Goal: Task Accomplishment & Management: Use online tool/utility

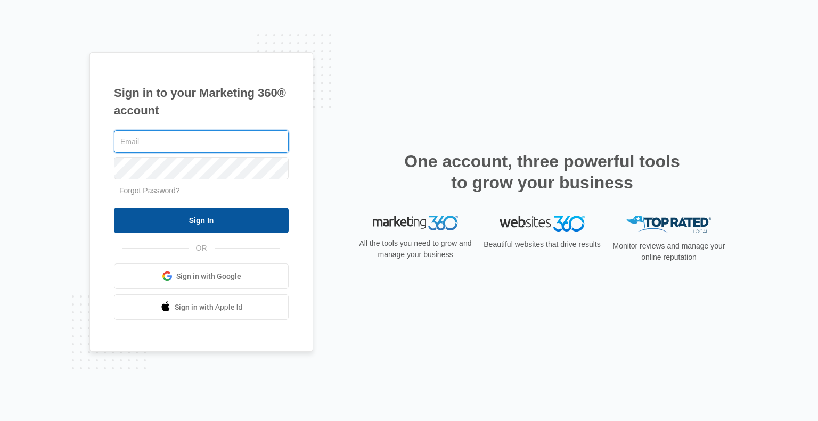
type input "[EMAIL_ADDRESS][PERSON_NAME][DOMAIN_NAME]"
click at [198, 217] on input "Sign In" at bounding box center [201, 221] width 175 height 26
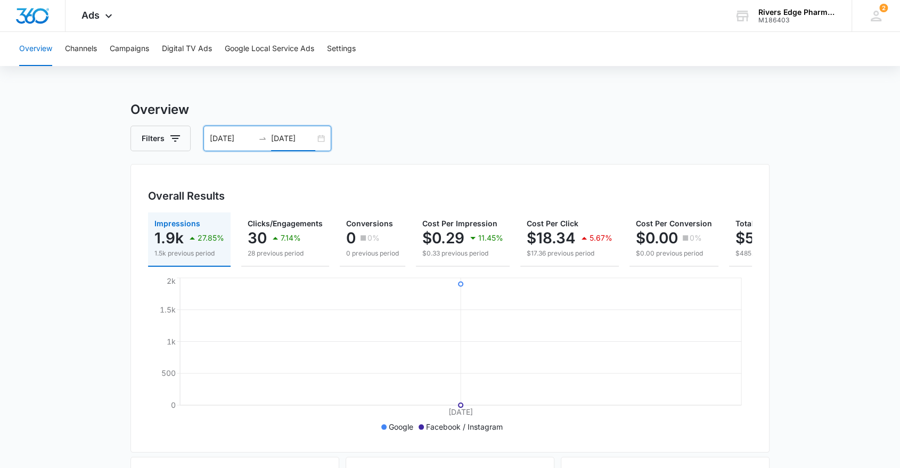
click at [295, 137] on input "08/28/2025" at bounding box center [293, 139] width 44 height 12
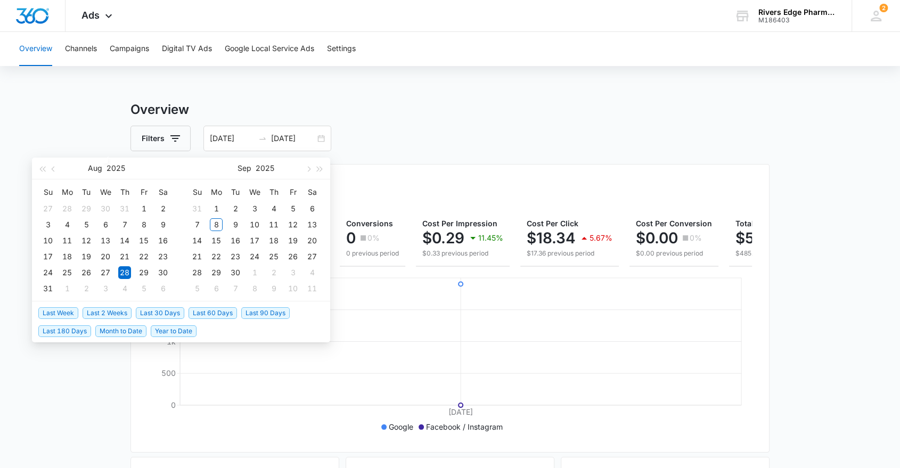
click at [765, 101] on h3 "Overview" at bounding box center [449, 109] width 639 height 19
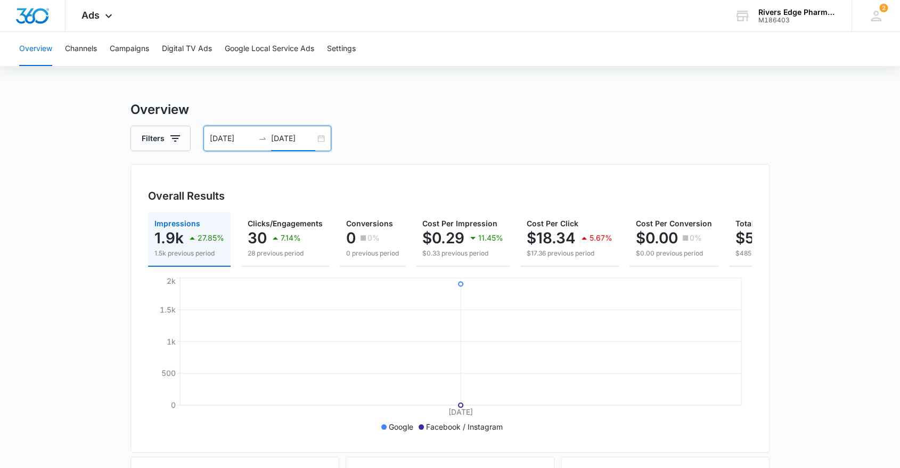
click at [279, 134] on input "08/28/2025" at bounding box center [293, 139] width 44 height 12
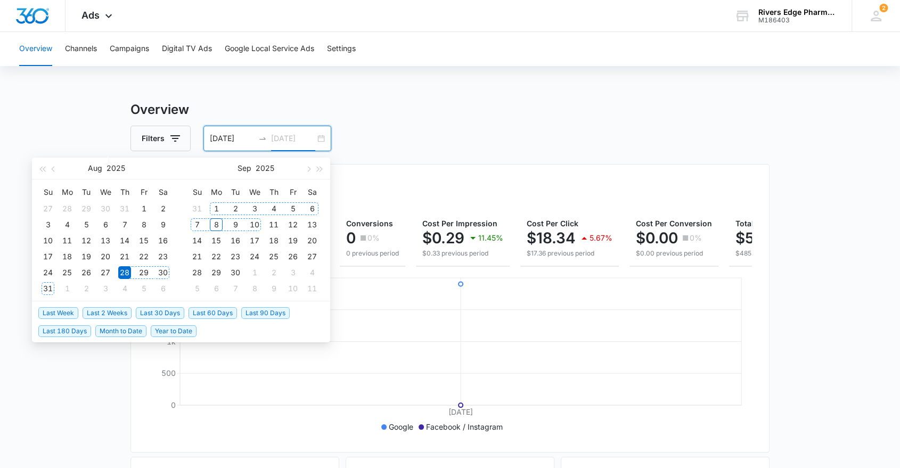
type input "08/28/2025"
click at [456, 110] on h3 "Overview" at bounding box center [449, 109] width 639 height 19
